Goal: Browse casually: Explore the website without a specific task or goal

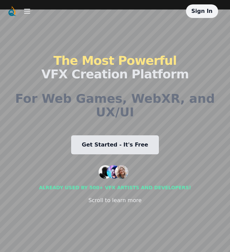
scroll to position [0, 0]
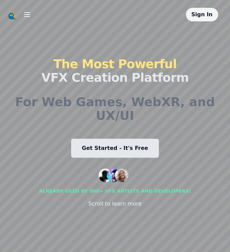
click at [29, 16] on icon at bounding box center [27, 14] width 8 height 8
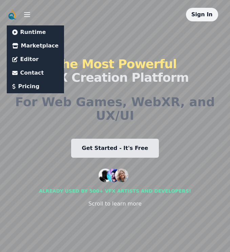
click at [33, 88] on link "Pricing" at bounding box center [35, 86] width 46 height 8
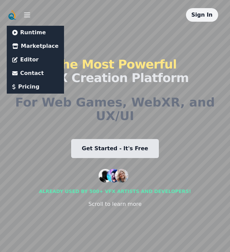
click at [92, 27] on div "The Most Powerful VFX Creation Platform For Web Games, WebXR, and UX/UI Get Sta…" at bounding box center [115, 133] width 217 height 222
click at [118, 147] on link "Get Started - It's Free" at bounding box center [115, 148] width 88 height 19
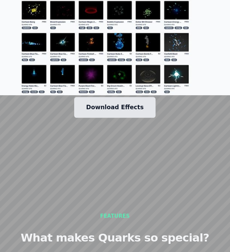
scroll to position [1033, 0]
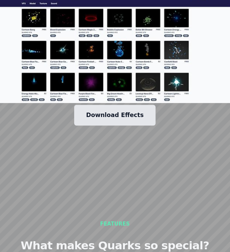
click at [110, 96] on link "Download Effects" at bounding box center [115, 105] width 74 height 19
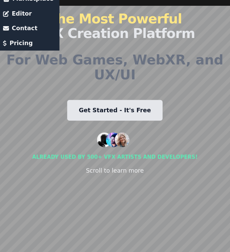
scroll to position [44, 0]
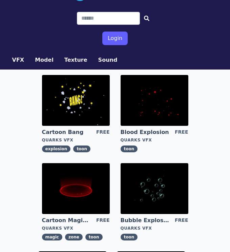
scroll to position [16, 0]
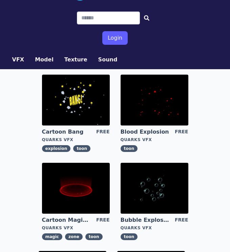
click at [83, 105] on img at bounding box center [76, 99] width 68 height 51
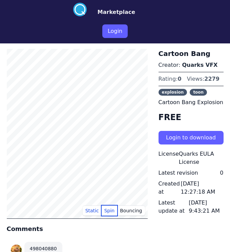
click at [110, 213] on button "Spin" at bounding box center [110, 210] width 16 height 10
click at [109, 208] on button "Spin" at bounding box center [110, 210] width 16 height 10
click at [94, 205] on button "Static" at bounding box center [92, 210] width 19 height 10
click at [95, 210] on button "Static" at bounding box center [92, 210] width 19 height 10
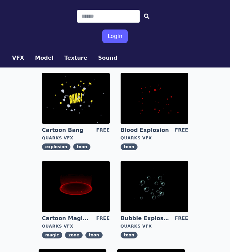
scroll to position [22, 0]
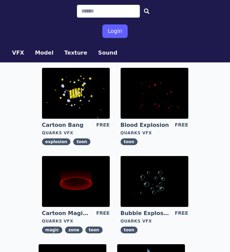
click at [146, 95] on img at bounding box center [155, 93] width 68 height 51
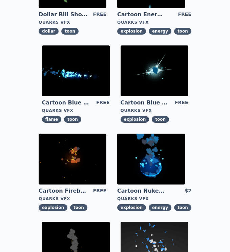
scroll to position [309, 0]
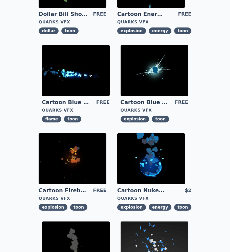
click at [151, 157] on img at bounding box center [151, 158] width 68 height 51
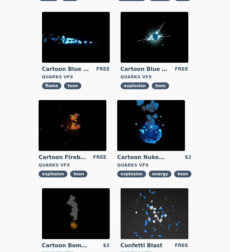
scroll to position [343, 0]
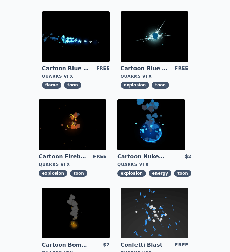
click at [105, 144] on img at bounding box center [73, 124] width 68 height 51
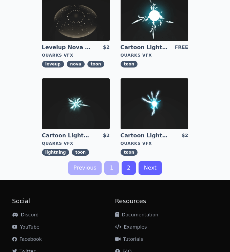
scroll to position [806, 0]
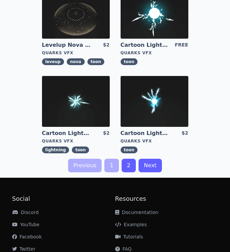
click at [127, 167] on link "2" at bounding box center [129, 165] width 14 height 14
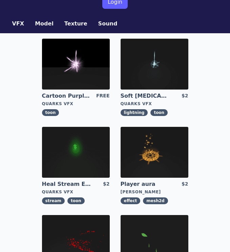
scroll to position [53, 0]
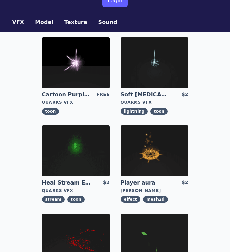
click at [153, 161] on img at bounding box center [155, 150] width 68 height 51
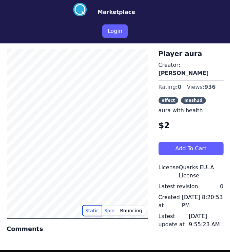
click at [94, 209] on button "Static" at bounding box center [92, 210] width 19 height 10
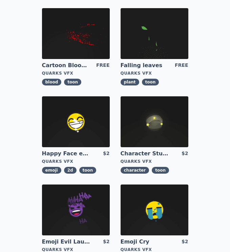
scroll to position [259, 0]
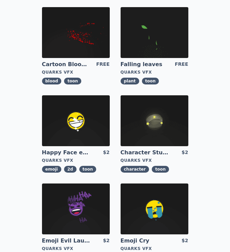
click at [80, 128] on img at bounding box center [76, 120] width 68 height 51
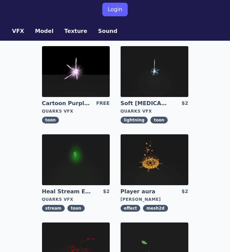
scroll to position [47, 0]
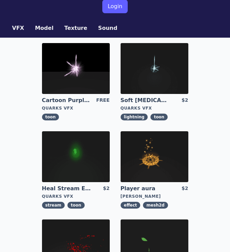
click at [46, 30] on button "Model" at bounding box center [44, 28] width 19 height 8
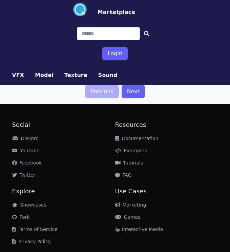
click at [19, 75] on button "VFX" at bounding box center [18, 75] width 12 height 8
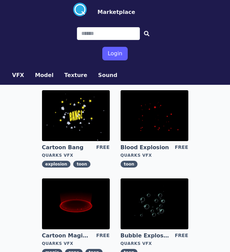
click at [72, 75] on button "Texture" at bounding box center [75, 75] width 23 height 8
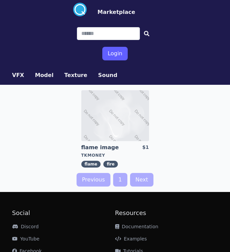
click at [98, 74] on button "Sound" at bounding box center [107, 75] width 19 height 8
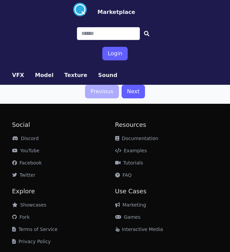
click at [128, 92] on link "Next" at bounding box center [133, 92] width 23 height 14
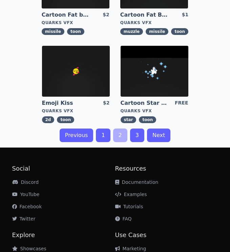
scroll to position [838, 0]
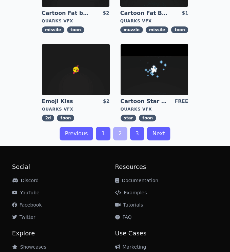
click at [143, 130] on link "3" at bounding box center [137, 134] width 14 height 14
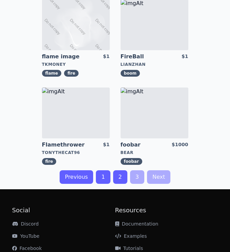
scroll to position [128, 0]
